Goal: Task Accomplishment & Management: Manage account settings

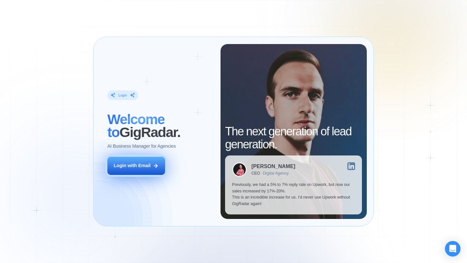
click at [152, 164] on button "Login with Email" at bounding box center [136, 166] width 58 height 18
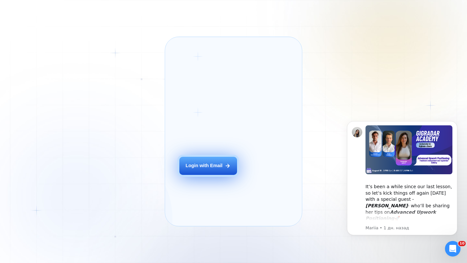
click at [221, 169] on div "Login with Email" at bounding box center [204, 166] width 37 height 6
